Goal: Task Accomplishment & Management: Manage account settings

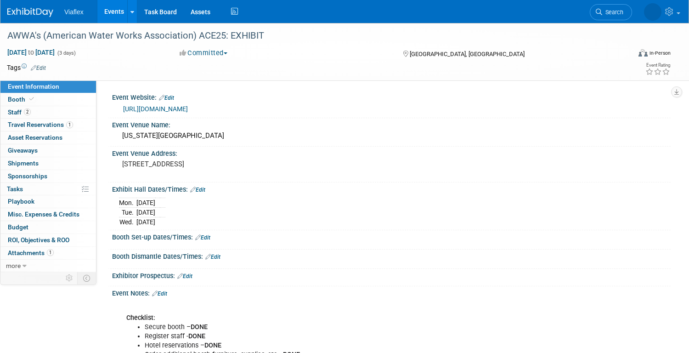
click at [111, 8] on link "Events" at bounding box center [114, 11] width 34 height 23
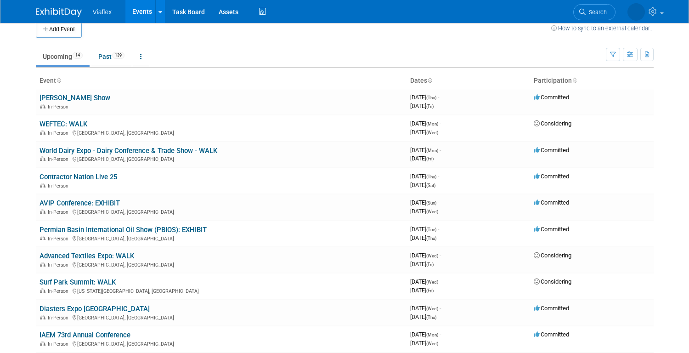
scroll to position [13, 0]
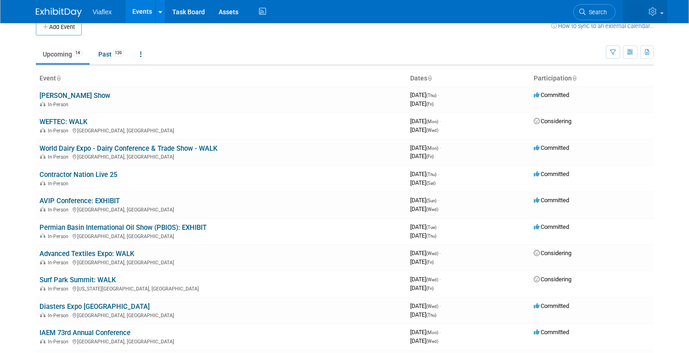
click at [663, 12] on span at bounding box center [662, 13] width 4 height 2
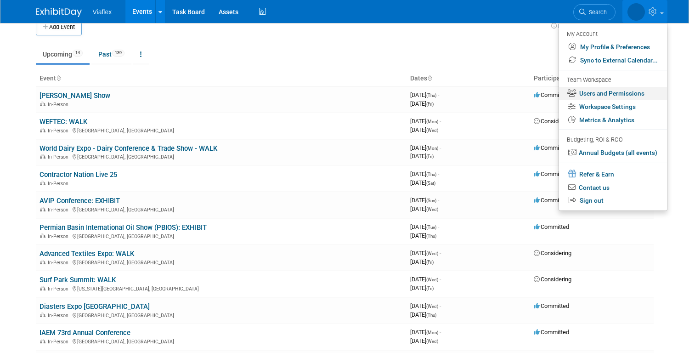
click at [602, 91] on link "Users and Permissions" at bounding box center [613, 93] width 108 height 13
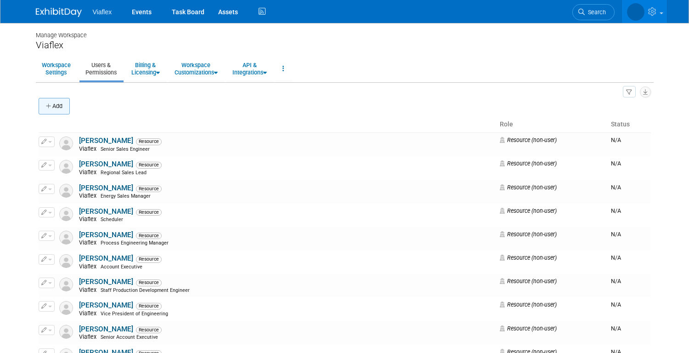
click at [56, 102] on button "Add" at bounding box center [54, 106] width 31 height 17
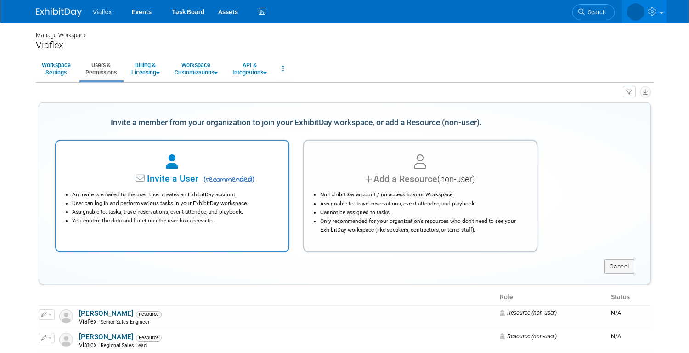
click at [182, 165] on div at bounding box center [173, 162] width 210 height 20
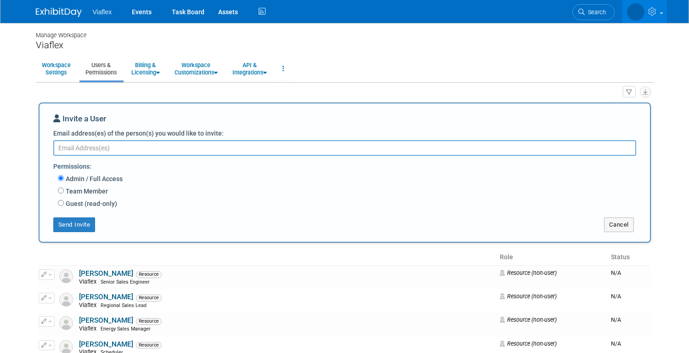
click at [140, 147] on textarea "Email address(es) of the person(s) you would like to invite:" at bounding box center [344, 148] width 583 height 16
type textarea "megan.ringling@viaflex.com"
click at [74, 224] on button "Send Invite" at bounding box center [74, 224] width 42 height 15
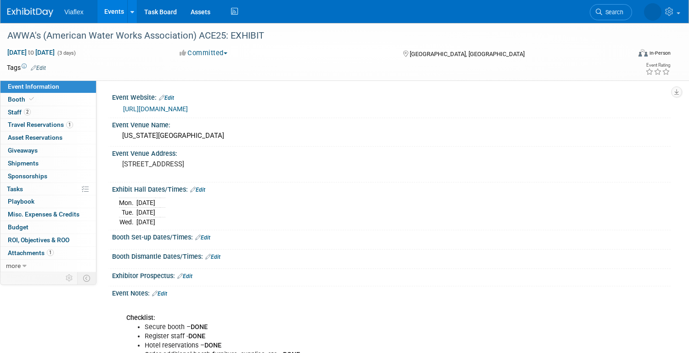
click at [108, 10] on link "Events" at bounding box center [114, 11] width 34 height 23
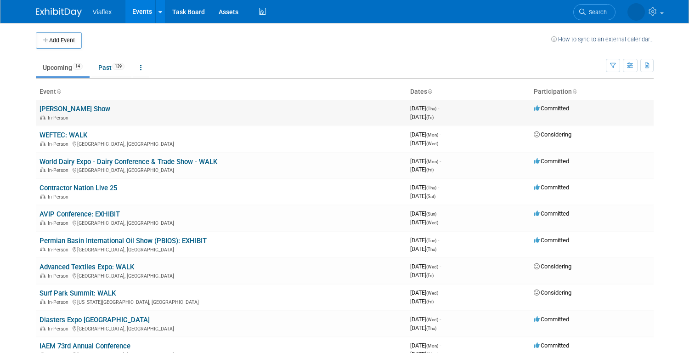
scroll to position [5, 0]
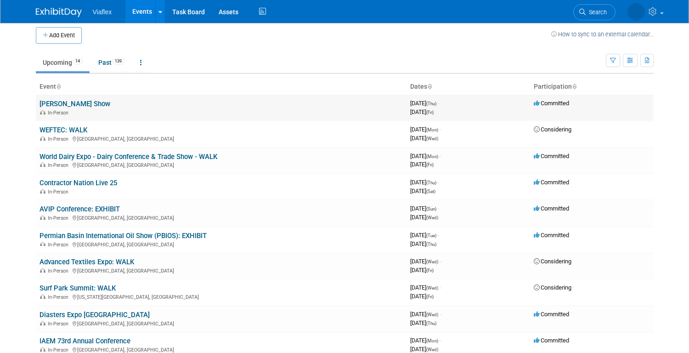
click at [62, 103] on link "[PERSON_NAME] Show" at bounding box center [75, 104] width 71 height 8
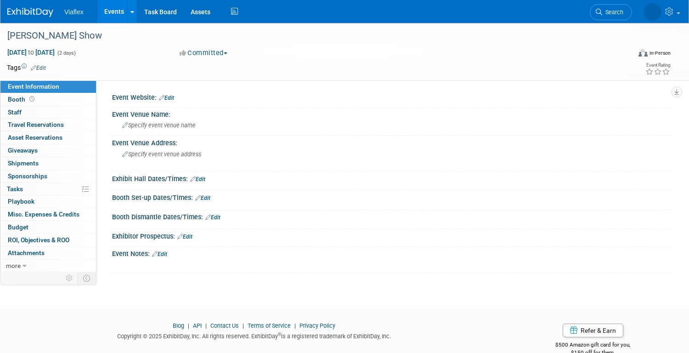
click at [41, 67] on link "Edit" at bounding box center [38, 68] width 15 height 6
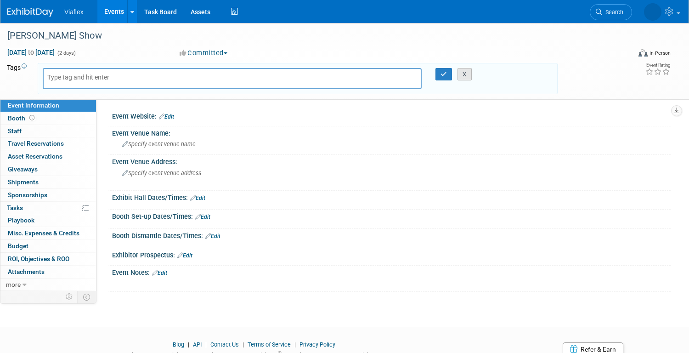
click at [461, 74] on button "X" at bounding box center [465, 74] width 14 height 13
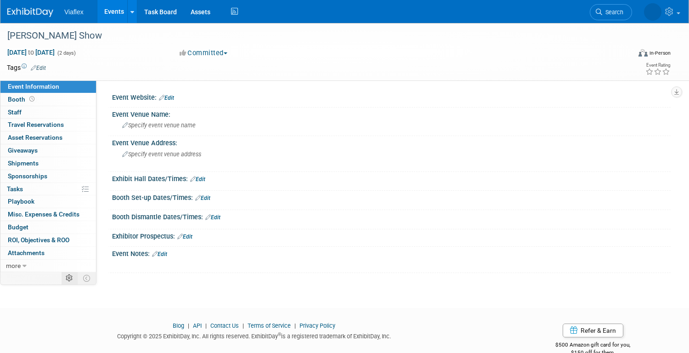
click at [69, 279] on icon at bounding box center [69, 278] width 7 height 7
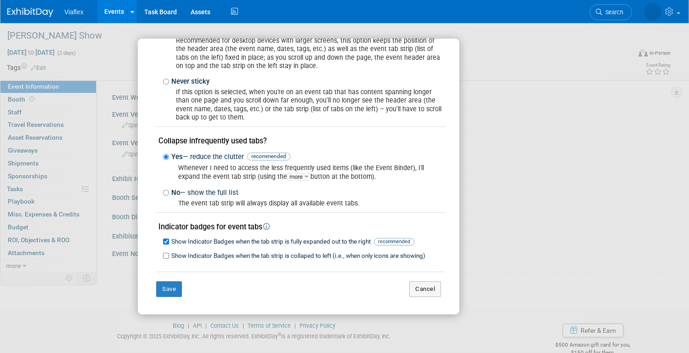
scroll to position [74, 0]
click at [536, 48] on div "My Event Page and Tab Strip Preferences Event page header and event tabs positi…" at bounding box center [345, 176] width 414 height 275
click at [528, 315] on div "My Event Page and Tab Strip Preferences Event page header and event tabs positi…" at bounding box center [344, 176] width 689 height 353
click at [171, 290] on button "Save" at bounding box center [169, 288] width 26 height 16
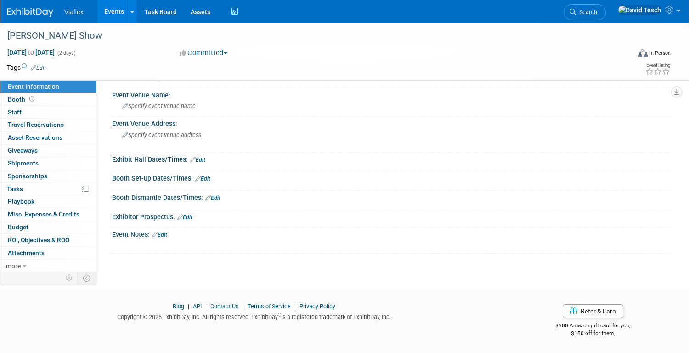
scroll to position [0, 0]
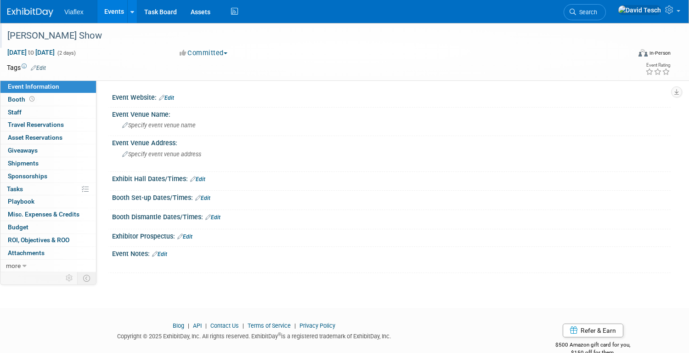
click at [42, 35] on div "[PERSON_NAME] Show" at bounding box center [309, 36] width 610 height 17
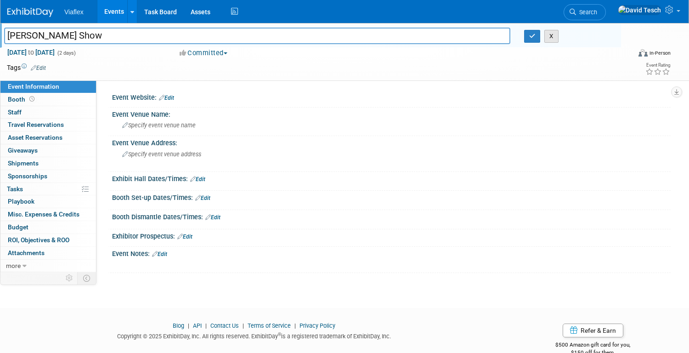
click at [552, 34] on button "X" at bounding box center [552, 36] width 14 height 13
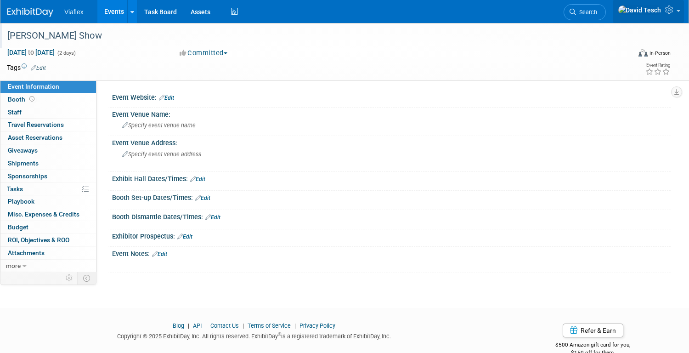
click at [680, 11] on link at bounding box center [648, 11] width 71 height 23
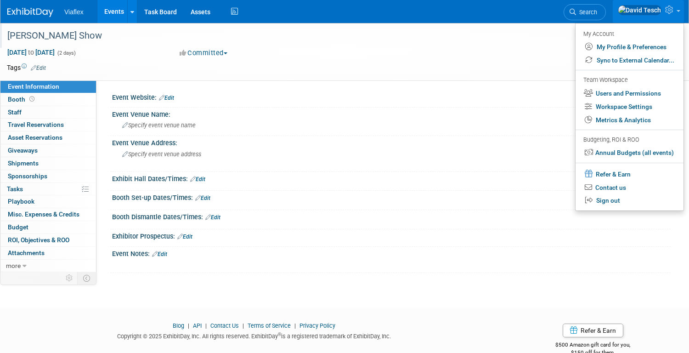
click at [451, 52] on div "Sep 25, 2025 to Sep 26, 2025 (2 days) Sep 25, 2025 to Sep 26, 2025 Committed Co…" at bounding box center [339, 55] width 678 height 14
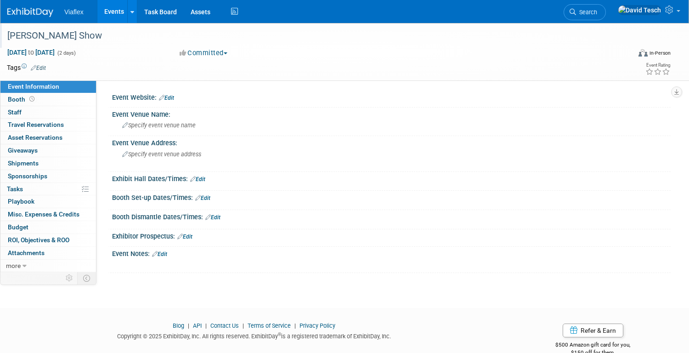
click at [107, 11] on link "Events" at bounding box center [114, 11] width 34 height 23
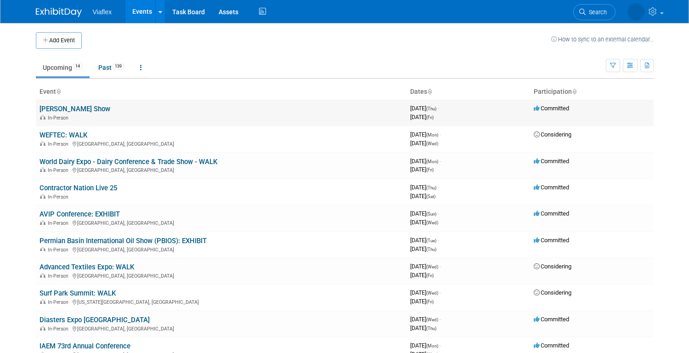
click at [201, 114] on div "In-Person" at bounding box center [222, 117] width 364 height 7
click at [618, 111] on td "Committed" at bounding box center [592, 113] width 124 height 26
click at [592, 113] on td "Committed" at bounding box center [592, 113] width 124 height 26
